Goal: Navigation & Orientation: Find specific page/section

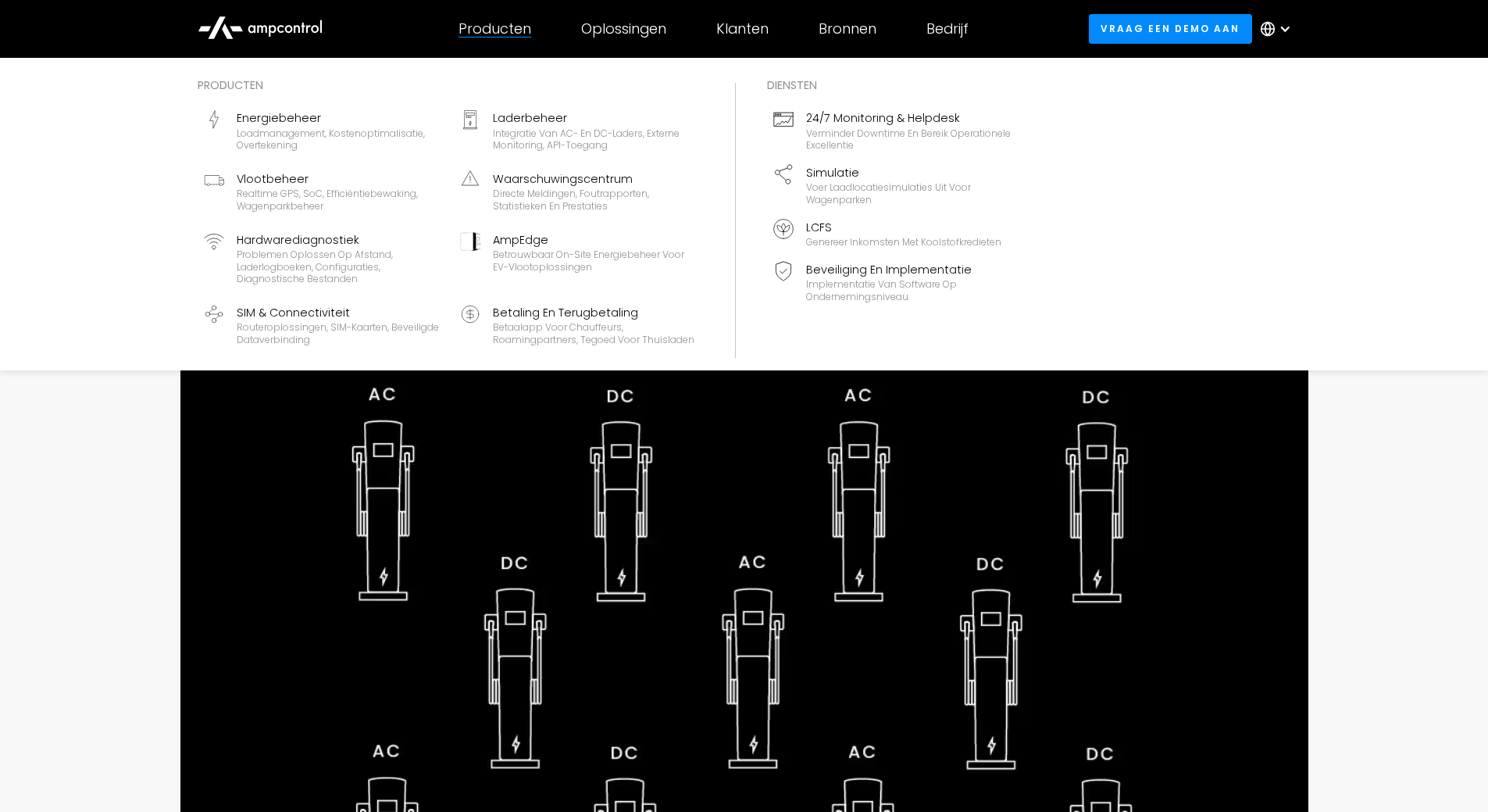
click at [499, 27] on font "Producten" at bounding box center [495, 28] width 73 height 20
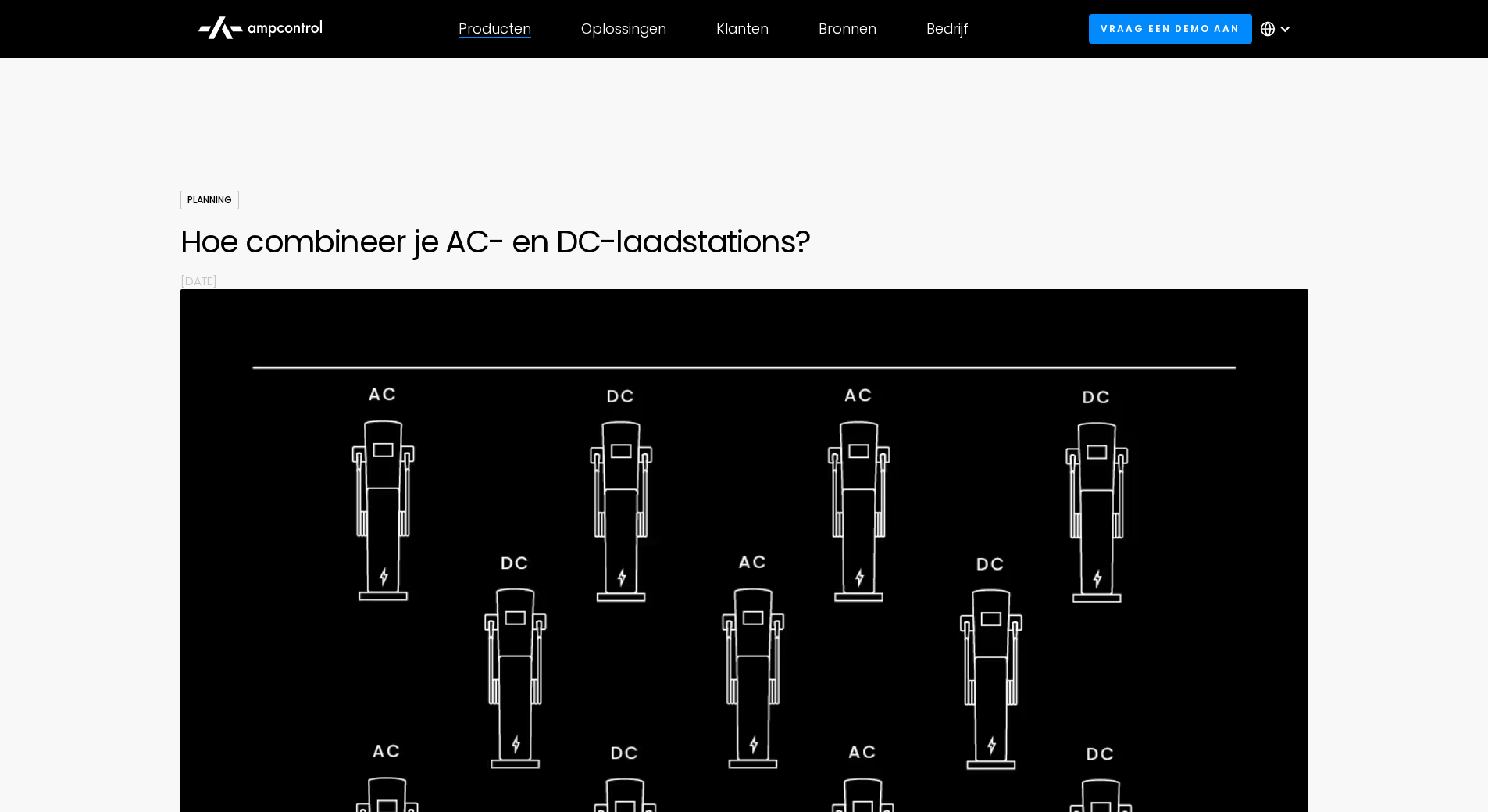
click at [498, 29] on font "Producten" at bounding box center [495, 28] width 73 height 20
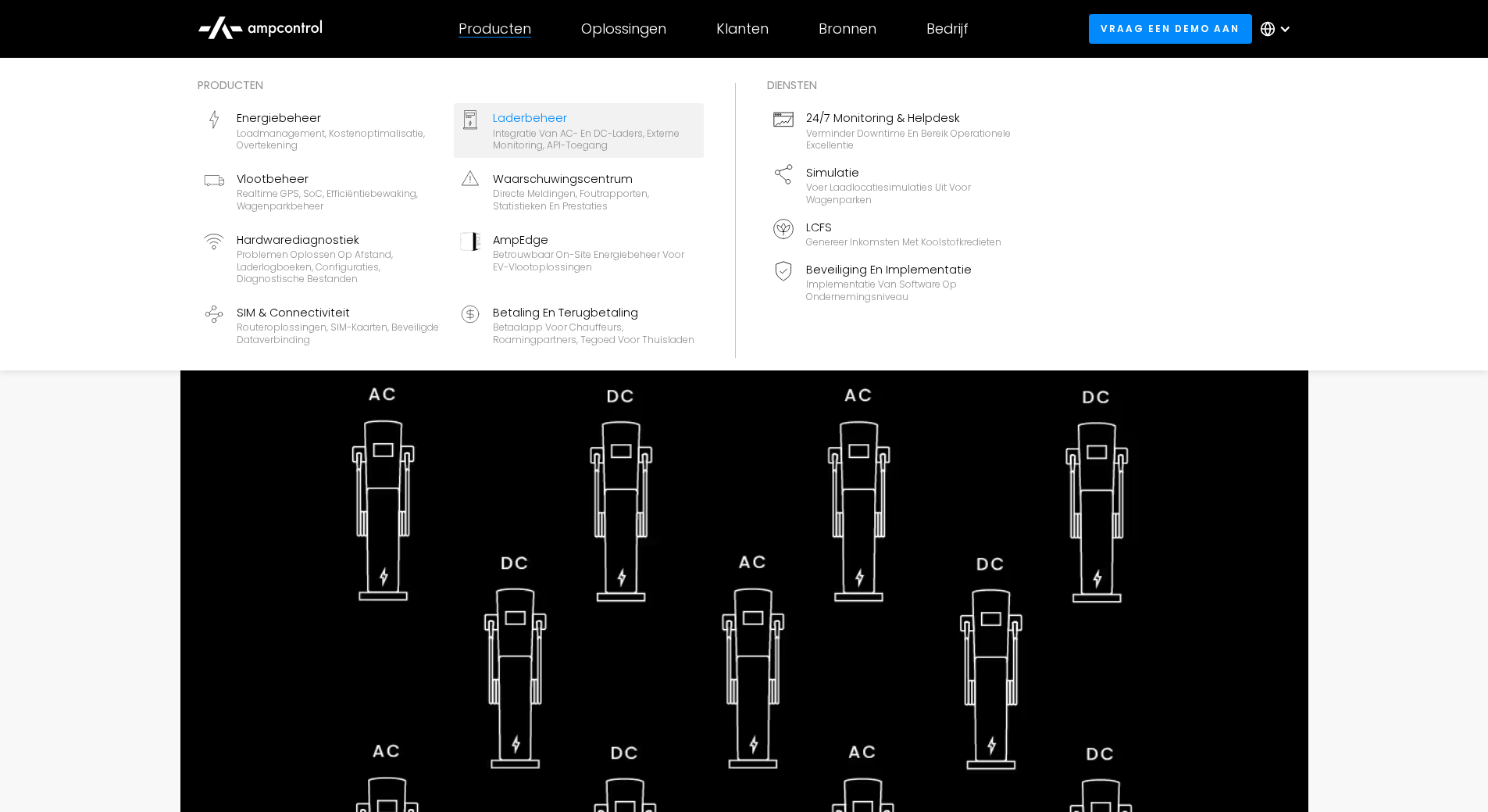
click at [527, 123] on font "Laderbeheer" at bounding box center [530, 118] width 75 height 16
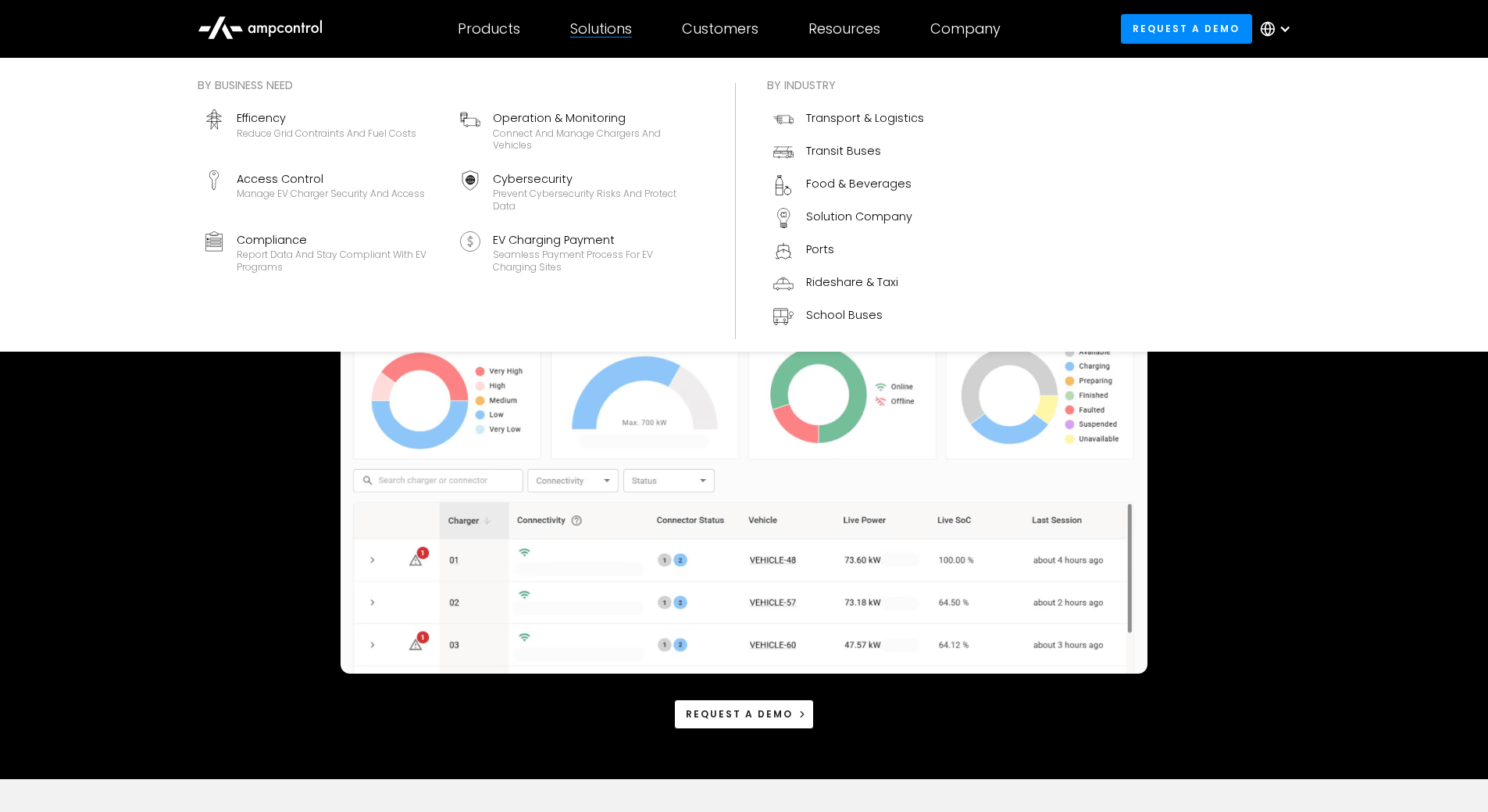
click at [591, 30] on div "Solutions" at bounding box center [601, 28] width 61 height 17
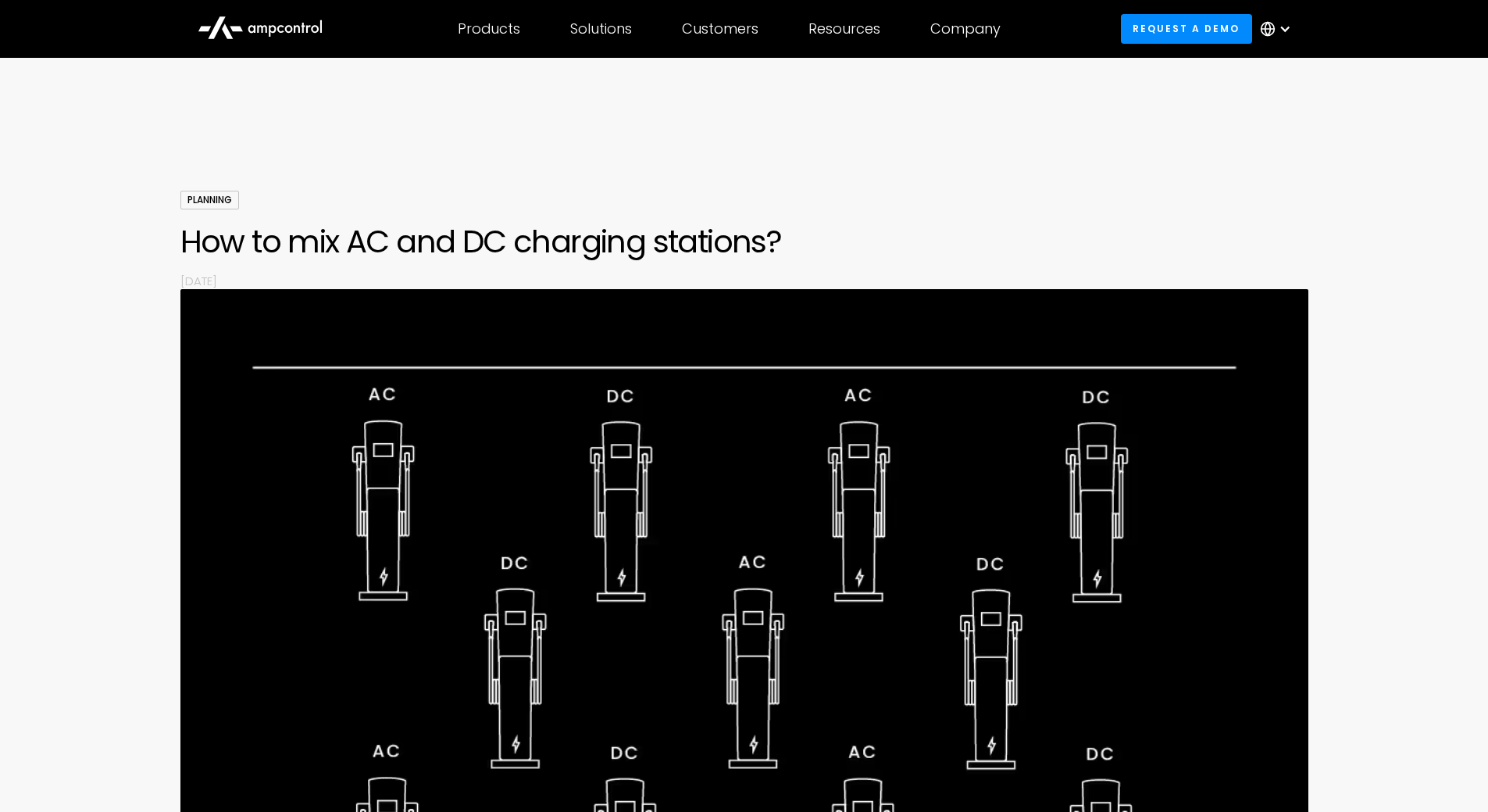
click at [1284, 29] on div at bounding box center [1285, 29] width 12 height 12
click at [1255, 162] on link "Dutch" at bounding box center [1262, 163] width 36 height 18
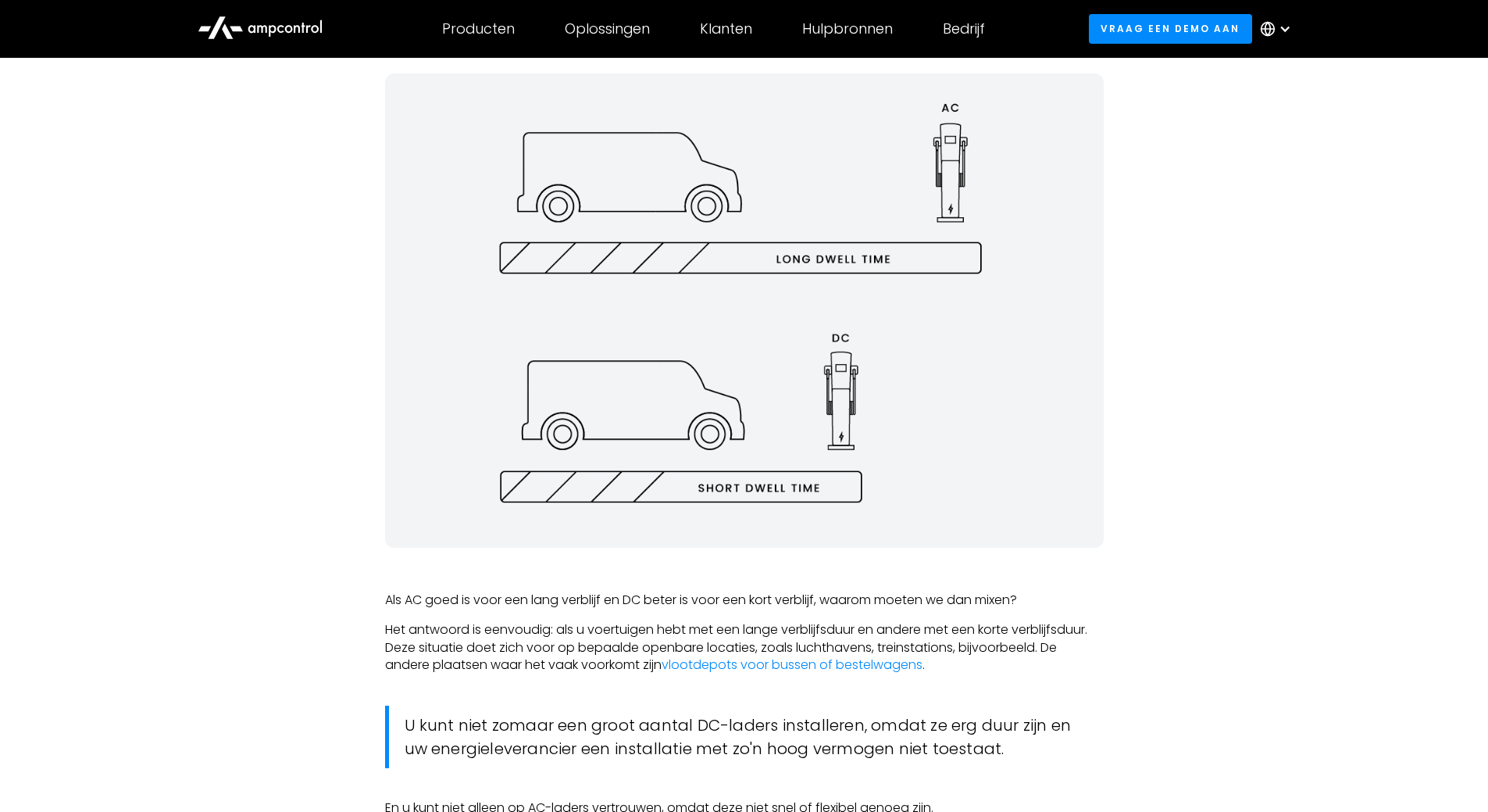
scroll to position [3203, 0]
